Goal: Find specific page/section: Find specific page/section

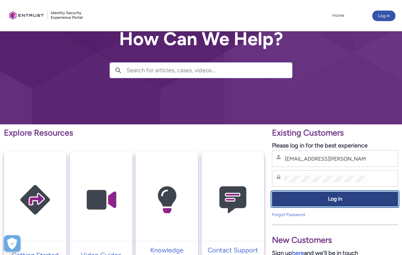
click at [329, 199] on span "Log in" at bounding box center [334, 199] width 117 height 8
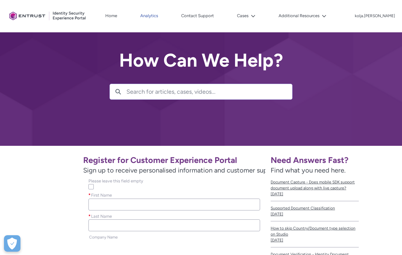
click at [160, 15] on link "Analytics" at bounding box center [149, 16] width 21 height 10
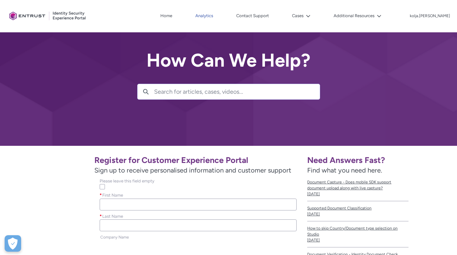
click at [215, 14] on link "Analytics" at bounding box center [204, 16] width 21 height 10
